Goal: Information Seeking & Learning: Learn about a topic

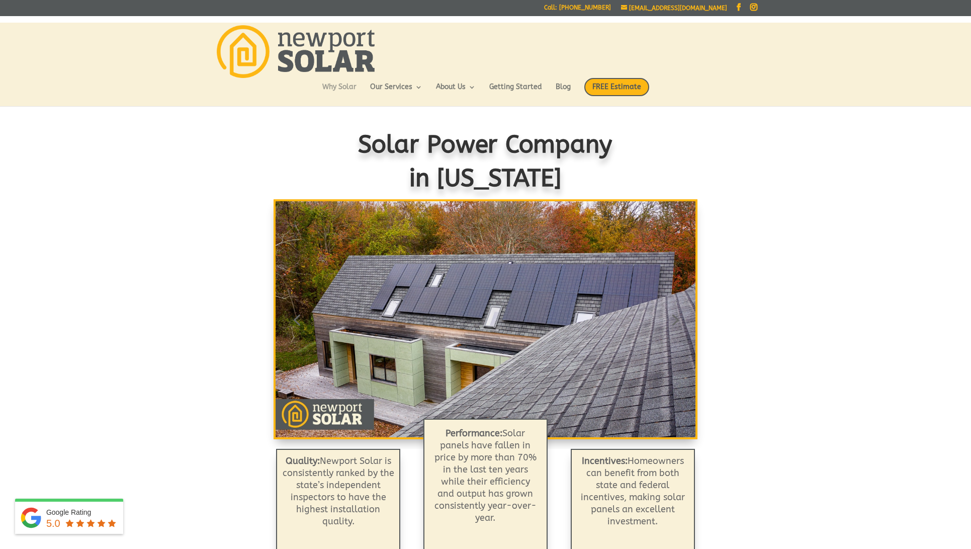
click at [348, 85] on link "Why Solar" at bounding box center [339, 91] width 34 height 17
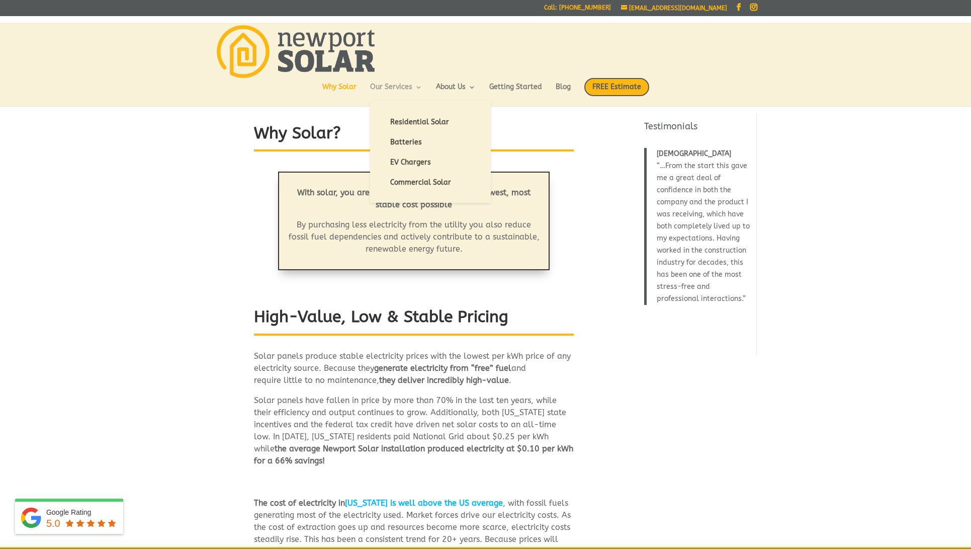
click at [375, 83] on link "Our Services" at bounding box center [396, 91] width 52 height 17
click at [395, 117] on link "Residential Solar" at bounding box center [430, 122] width 101 height 20
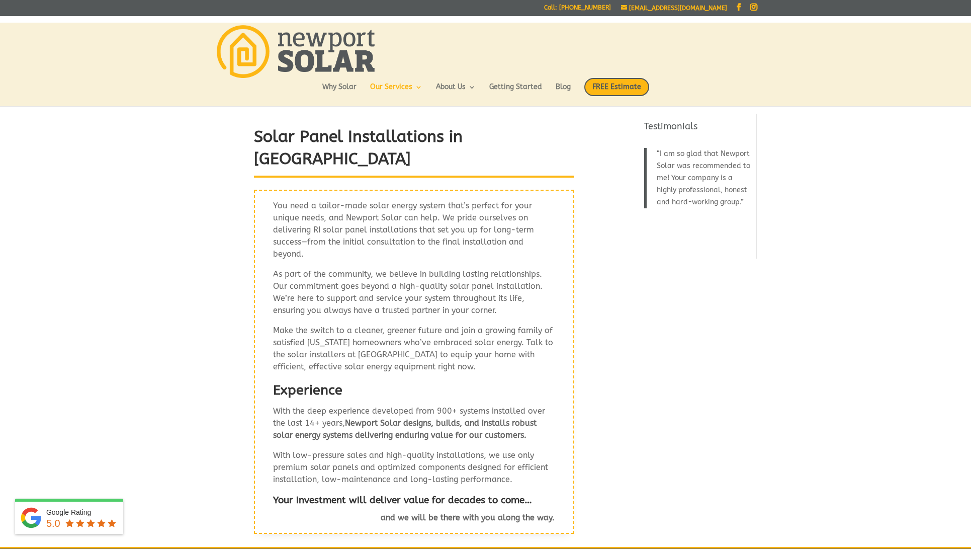
click at [272, 61] on img at bounding box center [296, 51] width 158 height 53
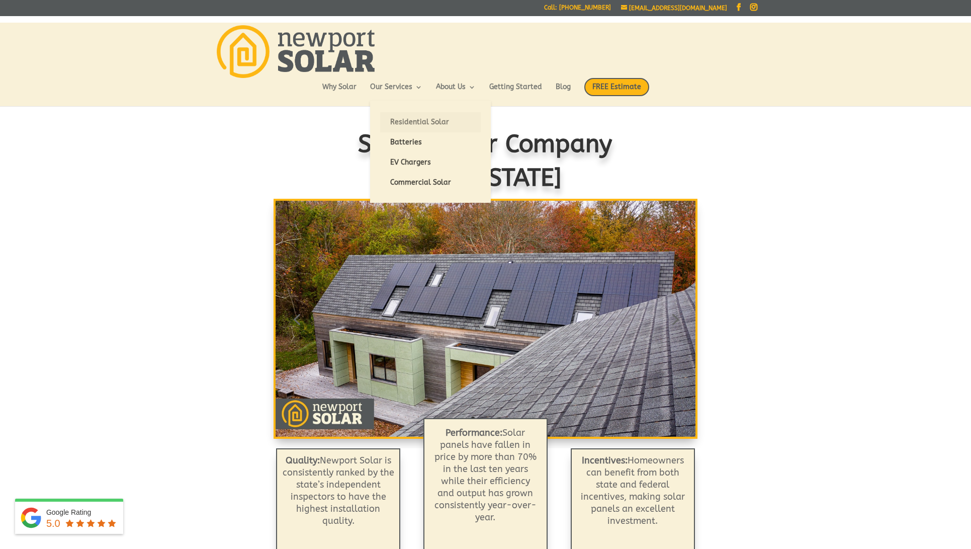
click at [390, 118] on link "Residential Solar" at bounding box center [430, 122] width 101 height 20
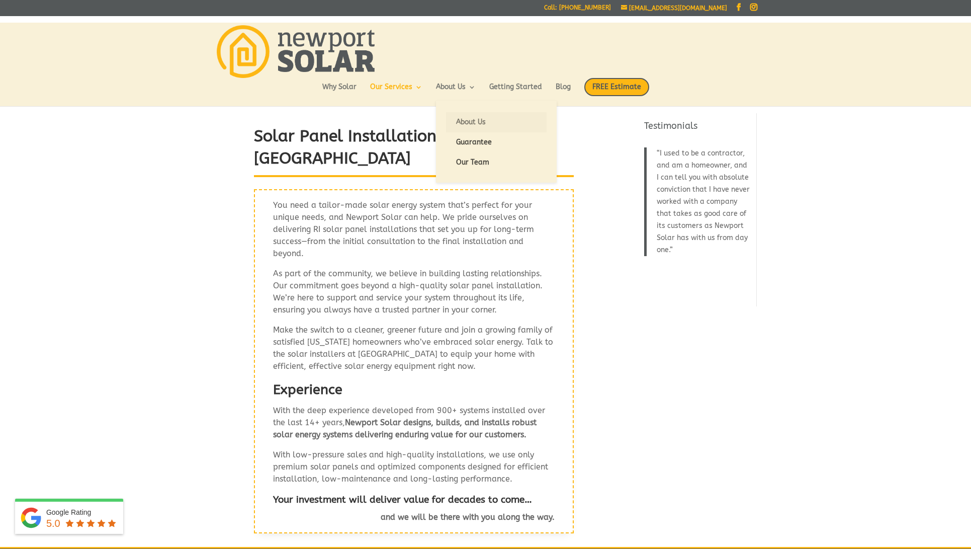
click at [462, 120] on link "About Us" at bounding box center [496, 122] width 101 height 20
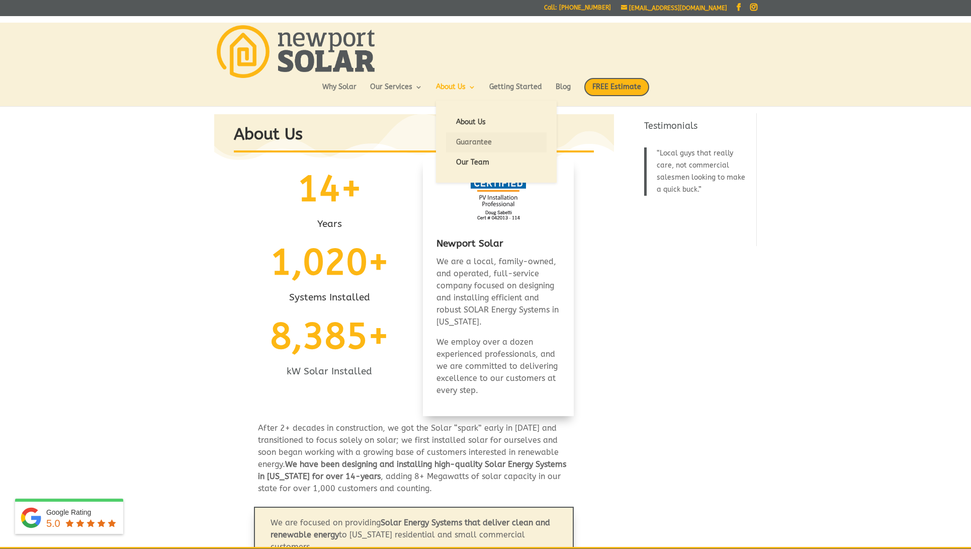
click at [457, 140] on link "Guarantee" at bounding box center [496, 142] width 101 height 20
